Goal: Information Seeking & Learning: Learn about a topic

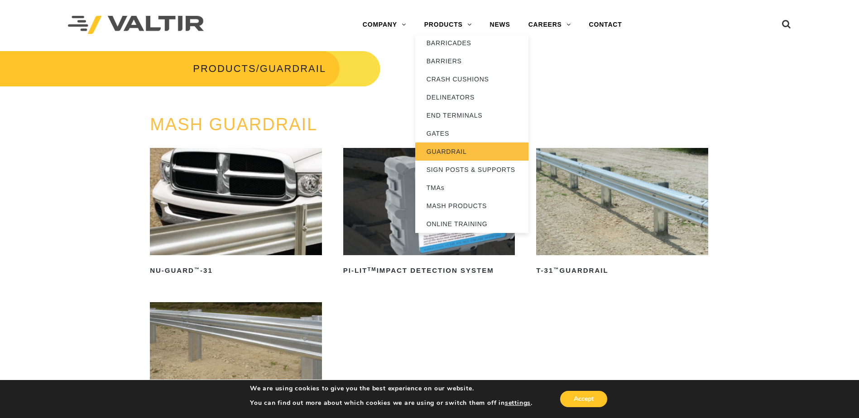
click at [447, 150] on link "GUARDRAIL" at bounding box center [471, 152] width 113 height 18
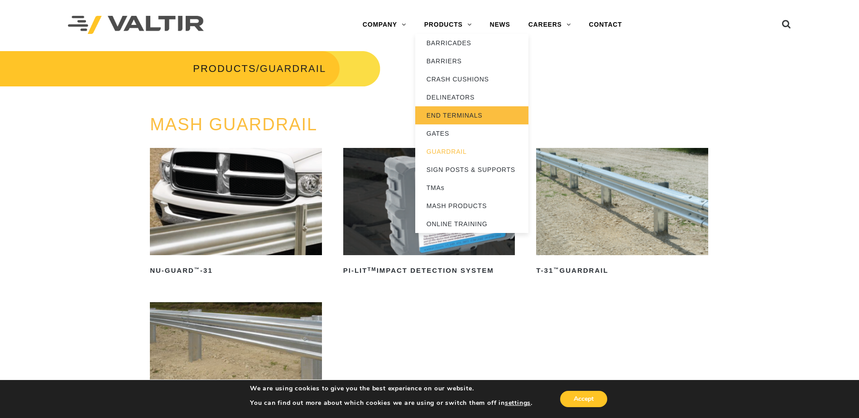
click at [456, 113] on link "END TERMINALS" at bounding box center [471, 115] width 113 height 18
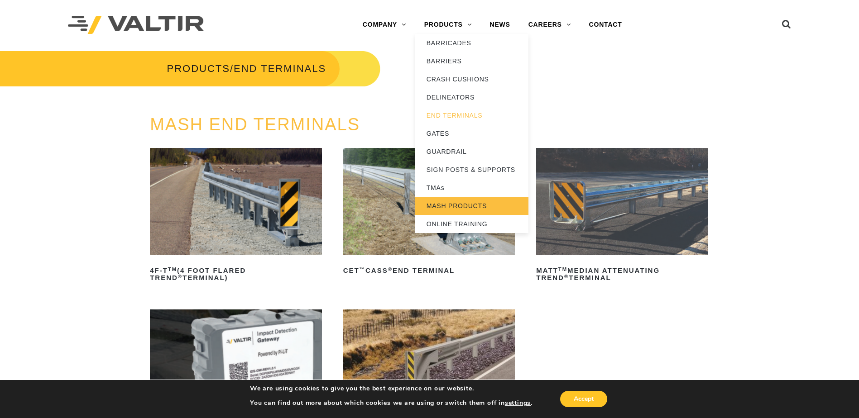
click at [446, 204] on link "MASH PRODUCTS" at bounding box center [471, 206] width 113 height 18
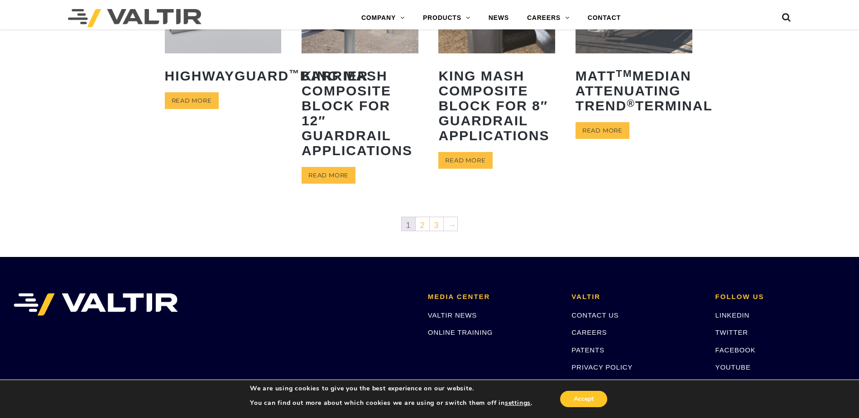
scroll to position [498, 0]
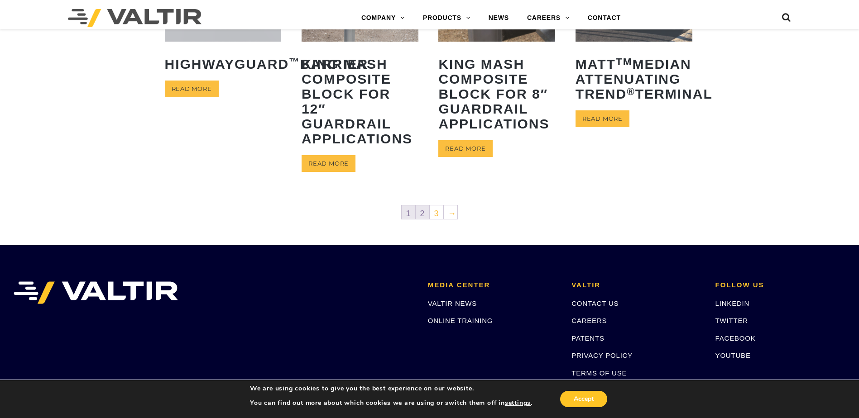
click at [421, 214] on link "2" at bounding box center [423, 213] width 14 height 14
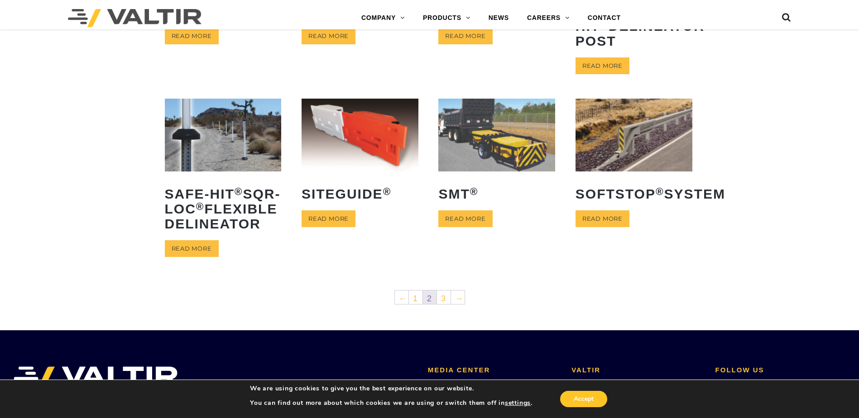
scroll to position [362, 0]
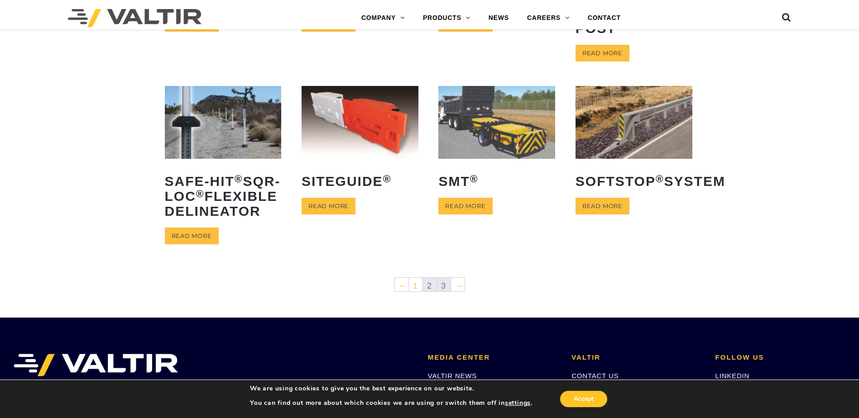
click at [445, 292] on link "3" at bounding box center [444, 285] width 14 height 14
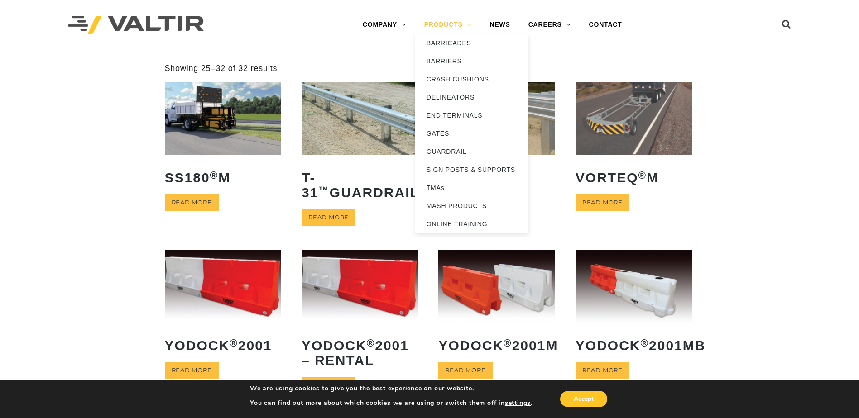
click at [449, 22] on link "PRODUCTS" at bounding box center [448, 25] width 66 height 18
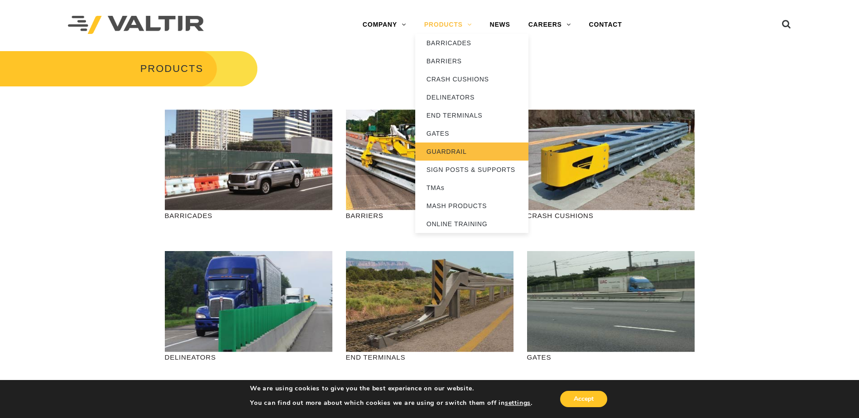
click at [460, 150] on link "GUARDRAIL" at bounding box center [471, 152] width 113 height 18
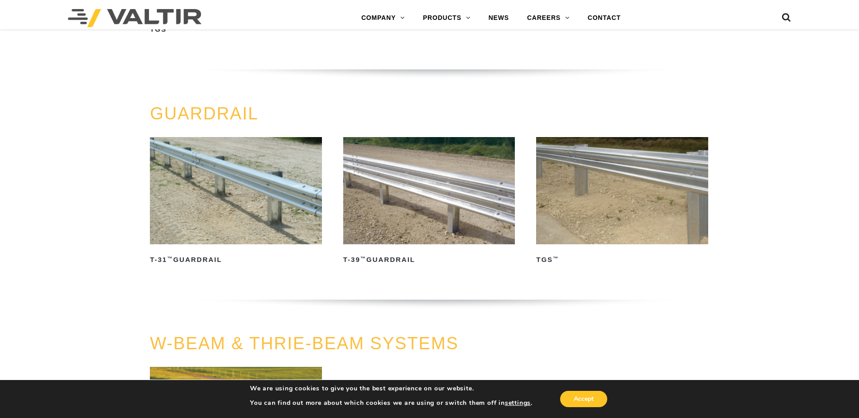
scroll to position [362, 0]
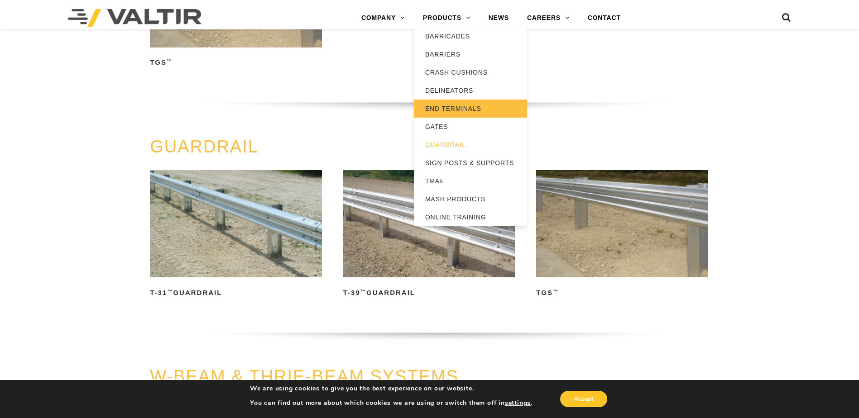
click at [440, 106] on link "END TERMINALS" at bounding box center [470, 109] width 113 height 18
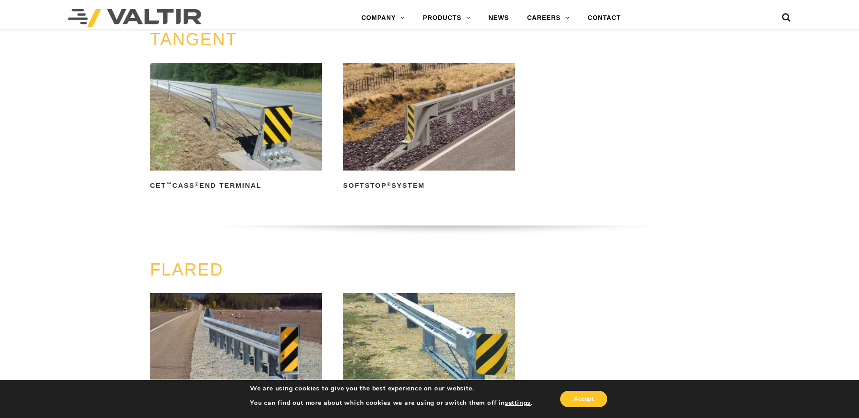
scroll to position [714, 0]
